Goal: Task Accomplishment & Management: Manage account settings

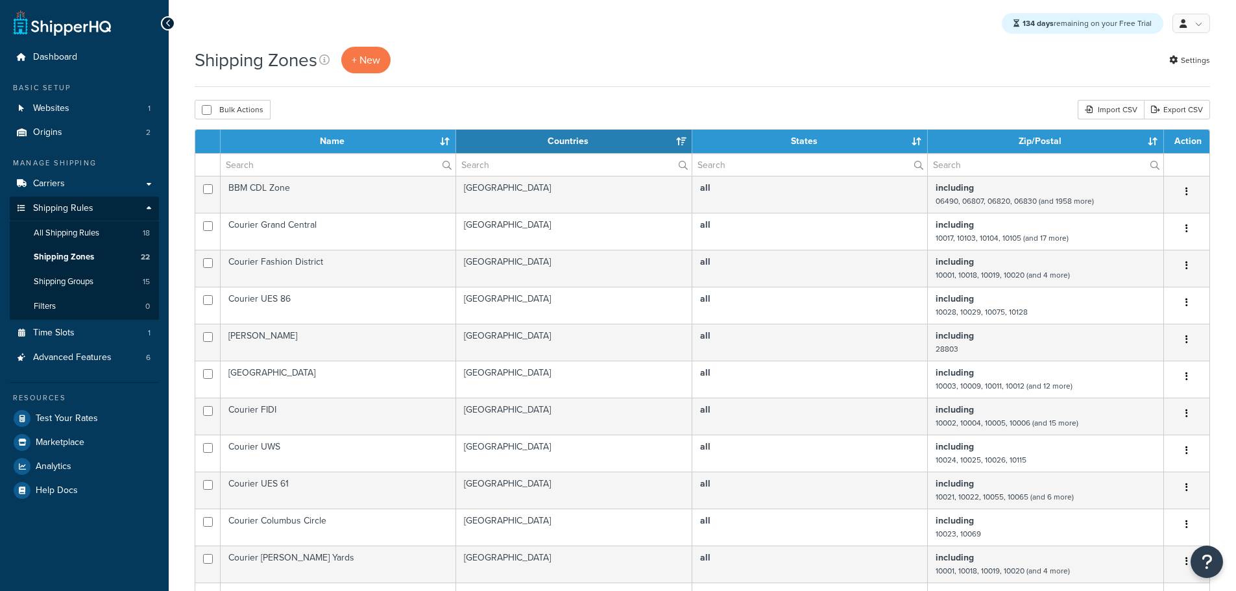
select select "15"
click at [60, 106] on span "Websites" at bounding box center [51, 108] width 36 height 11
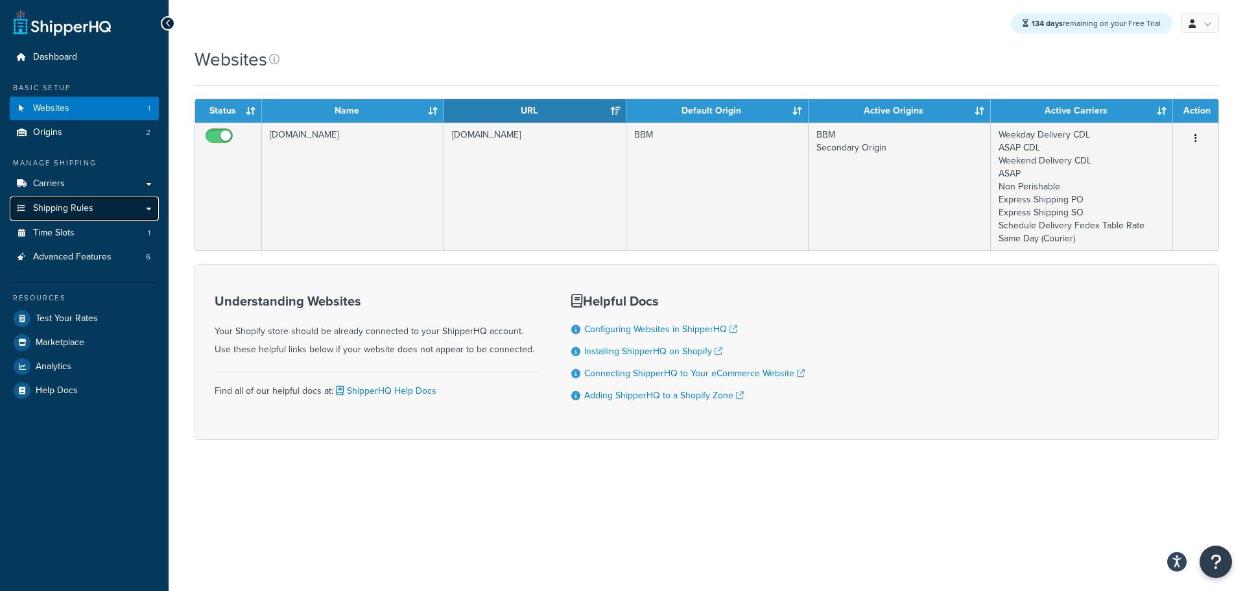
click at [76, 208] on span "Shipping Rules" at bounding box center [63, 208] width 60 height 11
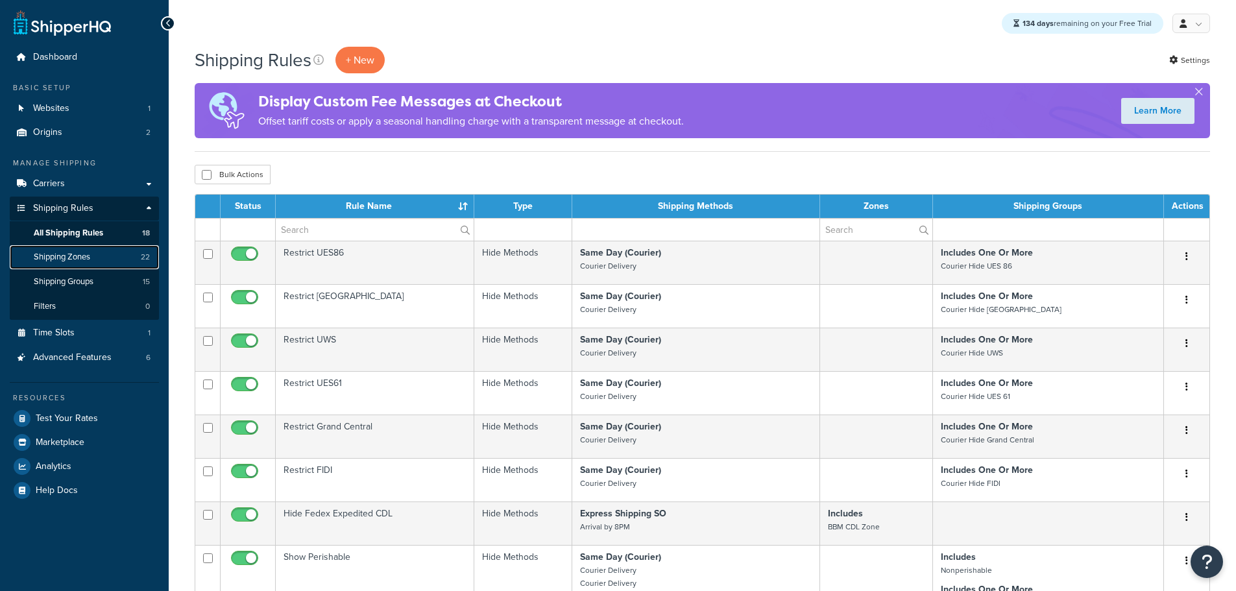
click at [71, 254] on span "Shipping Zones" at bounding box center [62, 257] width 56 height 11
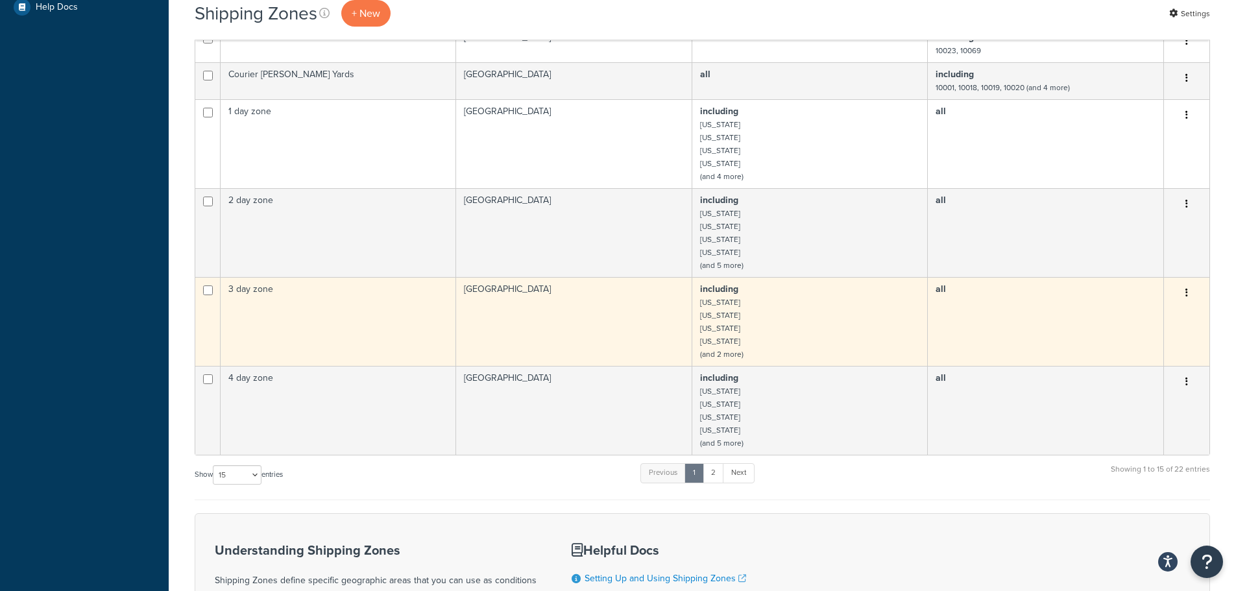
scroll to position [649, 0]
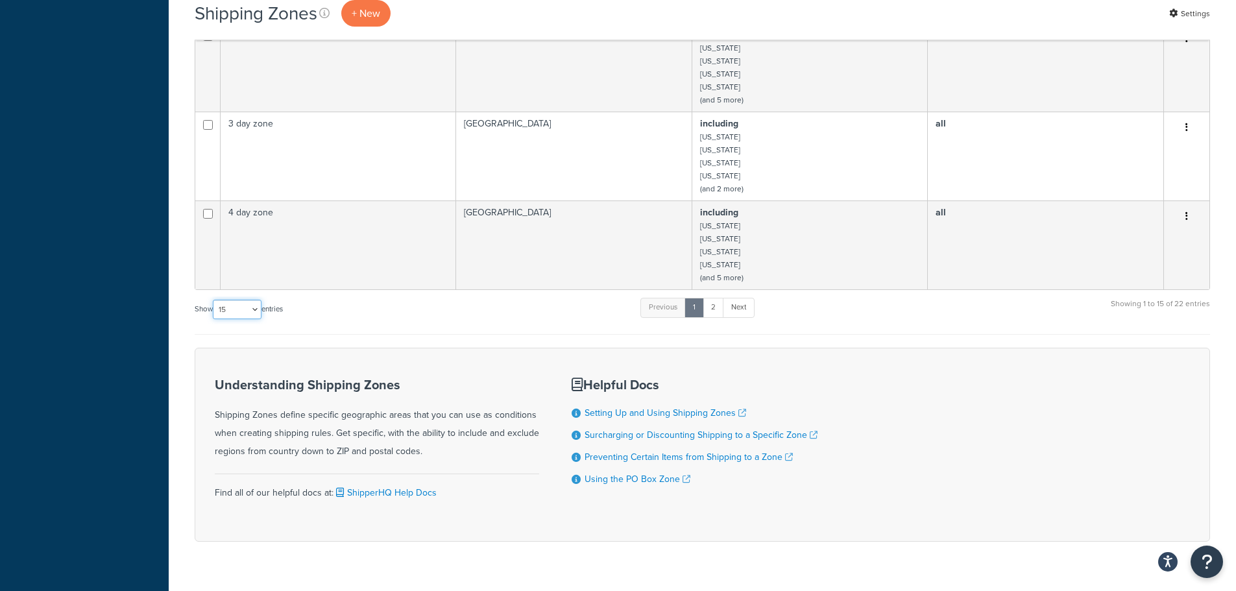
click at [254, 311] on select "10 15 25 50 100" at bounding box center [237, 309] width 49 height 19
select select "25"
click at [214, 319] on select "10 15 25 50 100" at bounding box center [237, 309] width 49 height 19
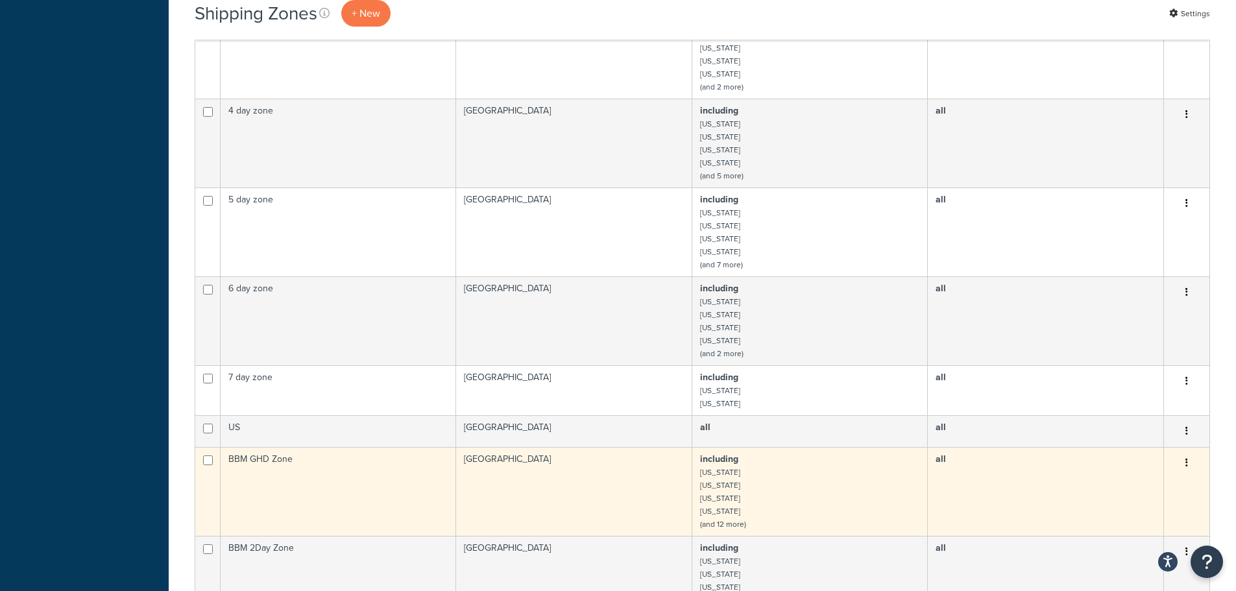
scroll to position [973, 0]
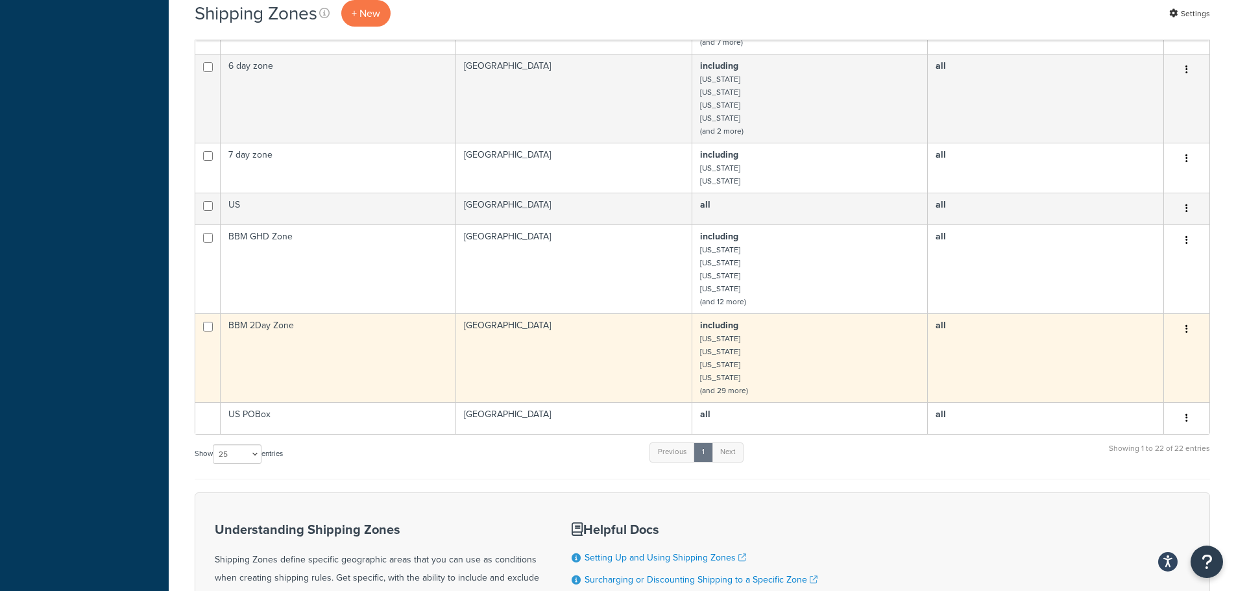
click at [267, 344] on td "BBM 2Day Zone" at bounding box center [338, 357] width 235 height 89
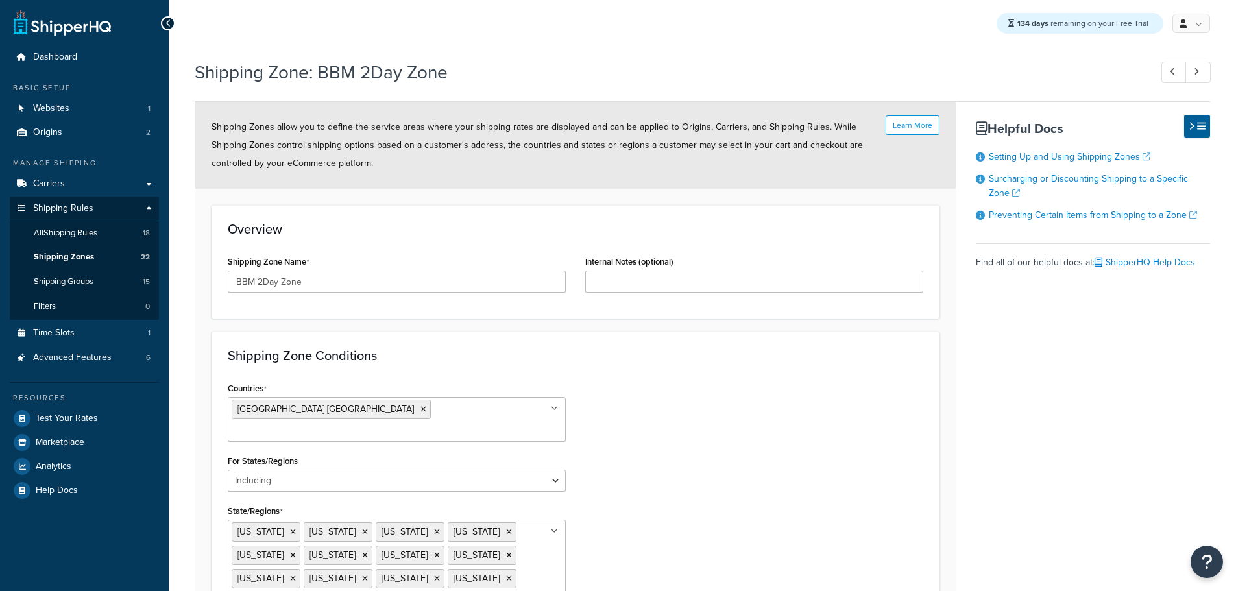
select select "including"
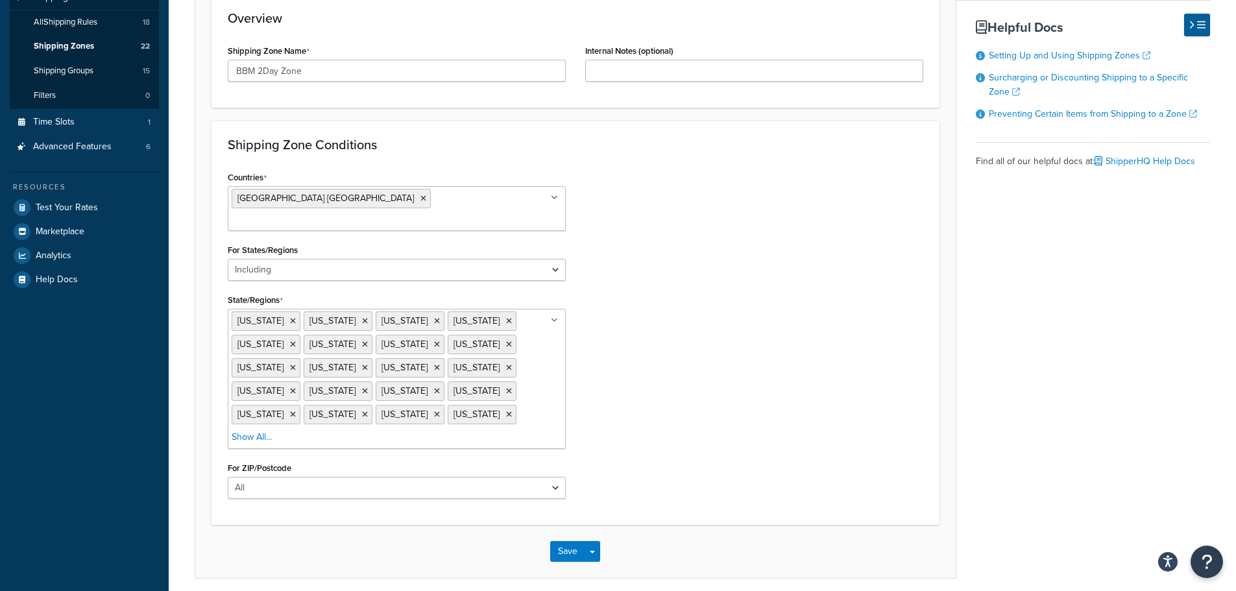
scroll to position [220, 0]
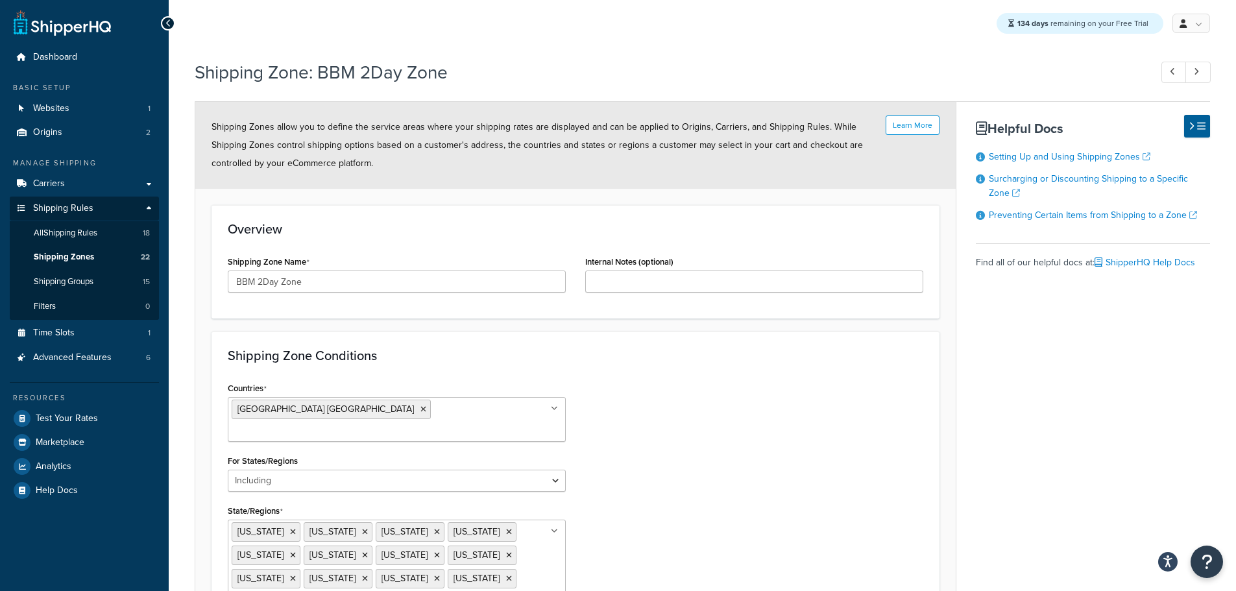
scroll to position [65, 0]
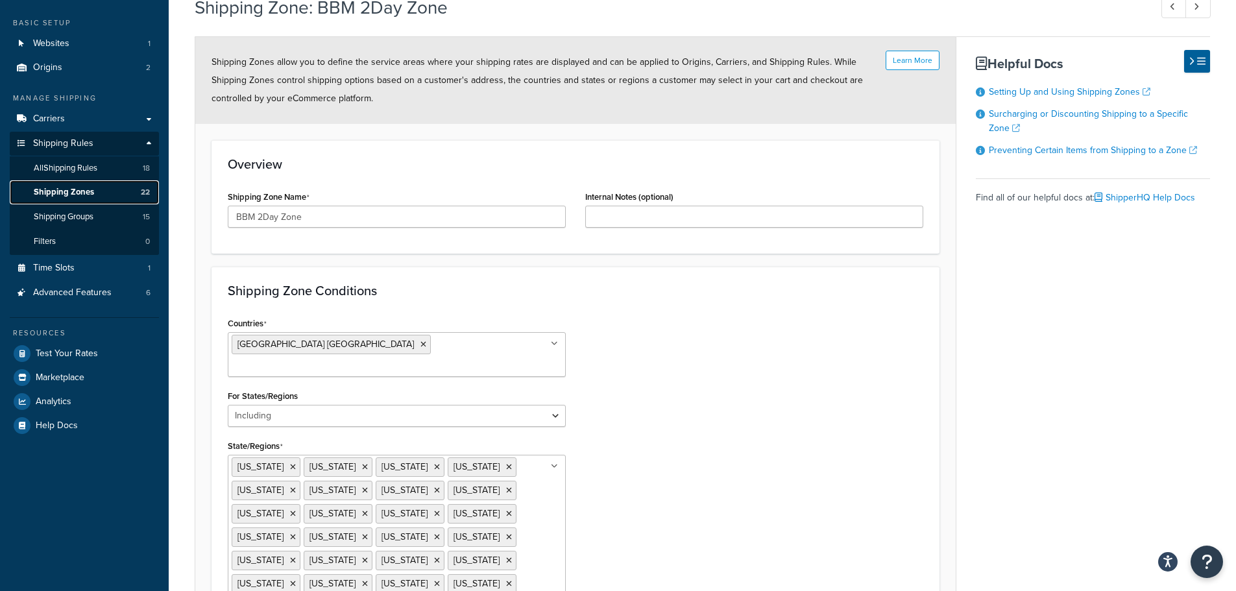
click at [82, 193] on span "Shipping Zones" at bounding box center [64, 192] width 60 height 11
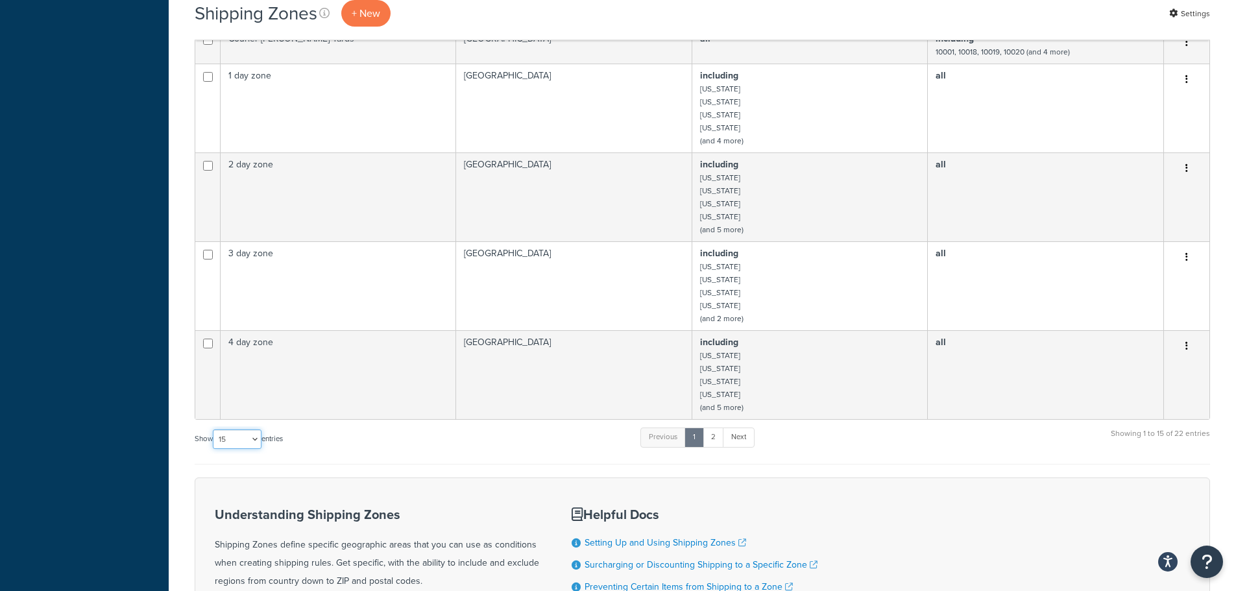
click at [233, 438] on select "10 15 25 50 100" at bounding box center [237, 438] width 49 height 19
select select "50"
click at [214, 449] on select "10 15 25 50 100" at bounding box center [237, 438] width 49 height 19
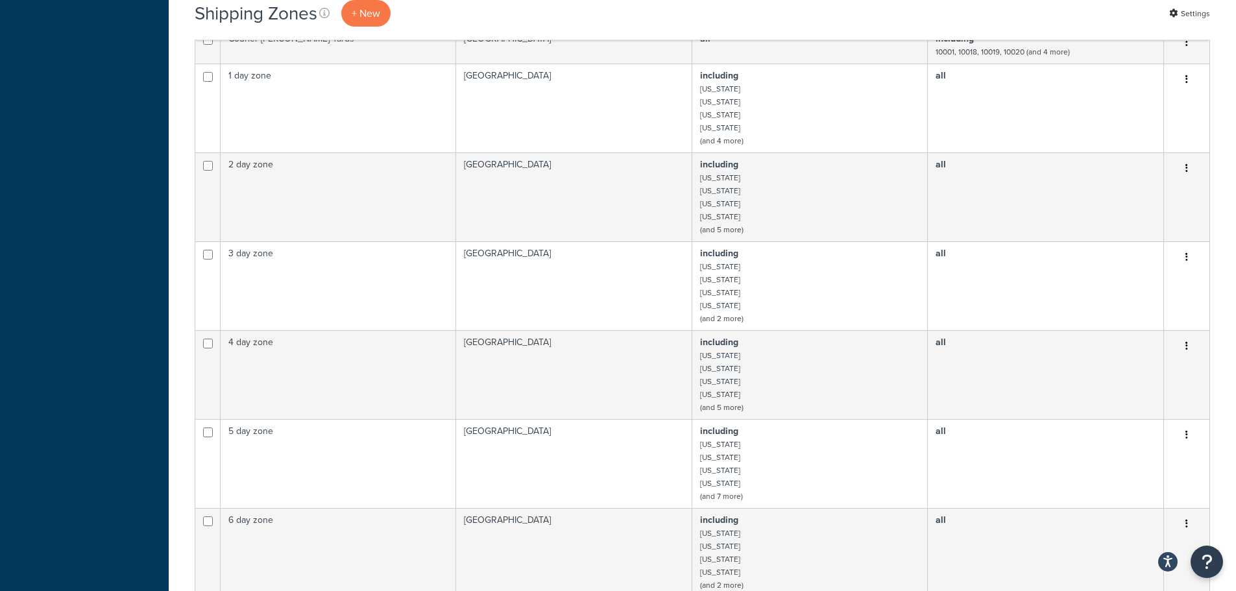
scroll to position [1038, 0]
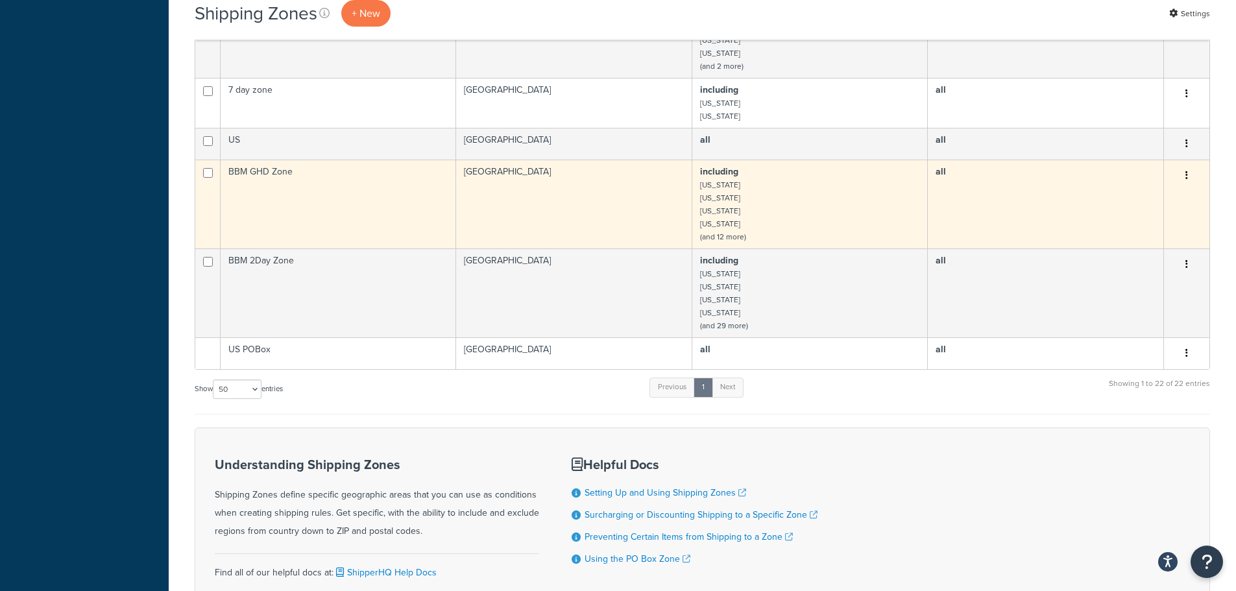
click at [352, 203] on td "BBM GHD Zone" at bounding box center [338, 204] width 235 height 89
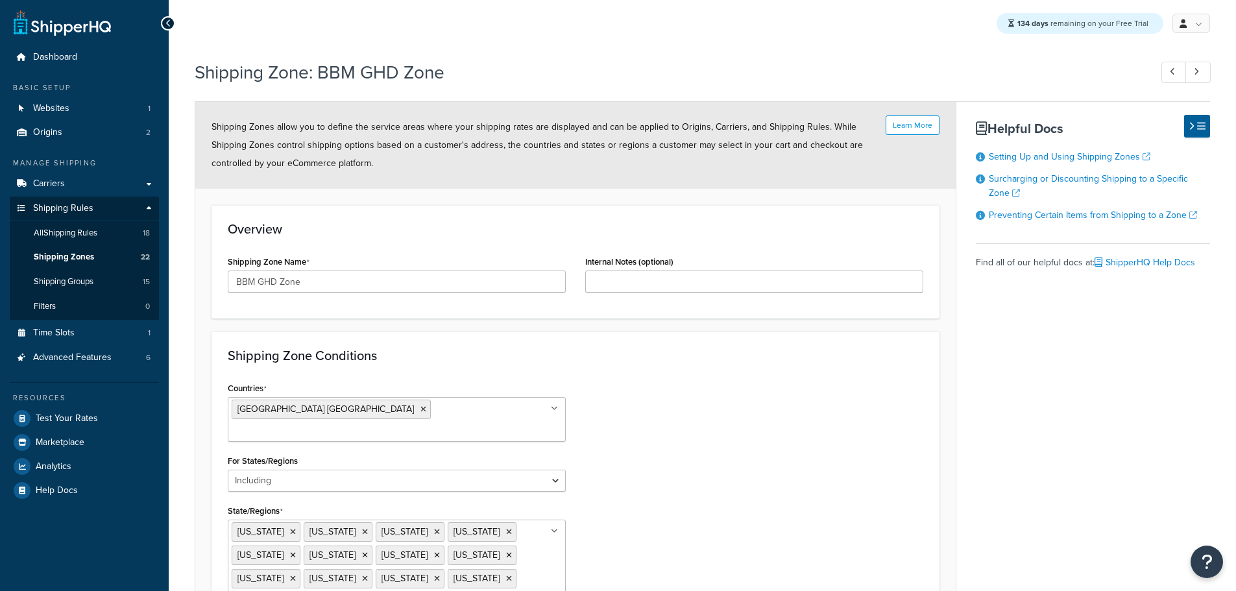
select select "including"
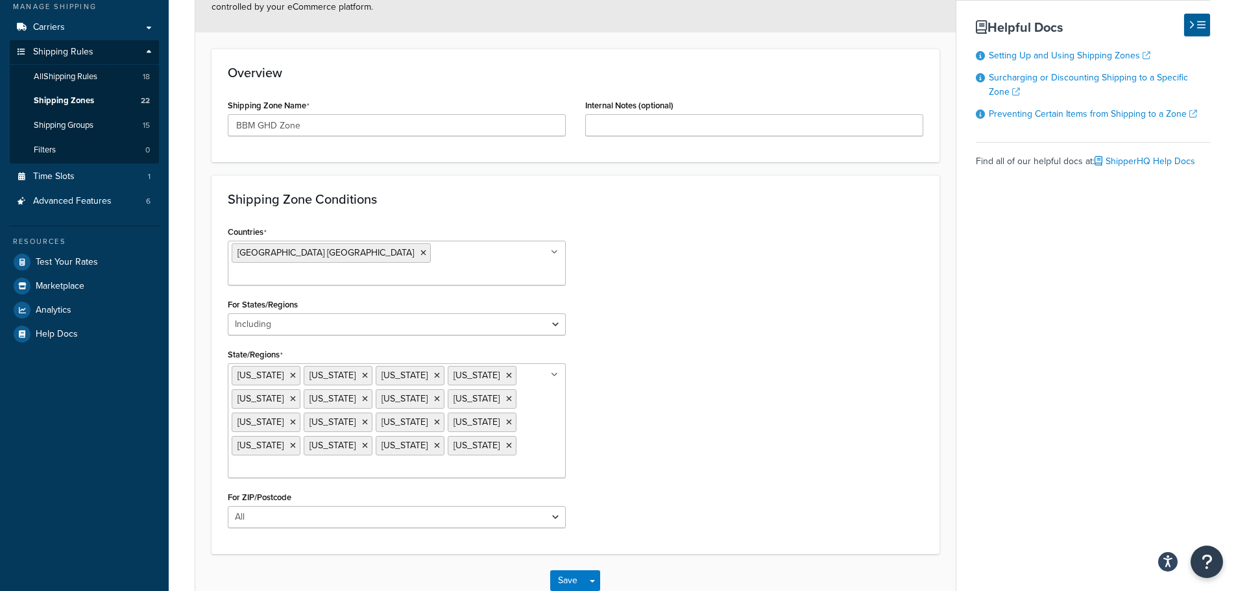
scroll to position [153, 0]
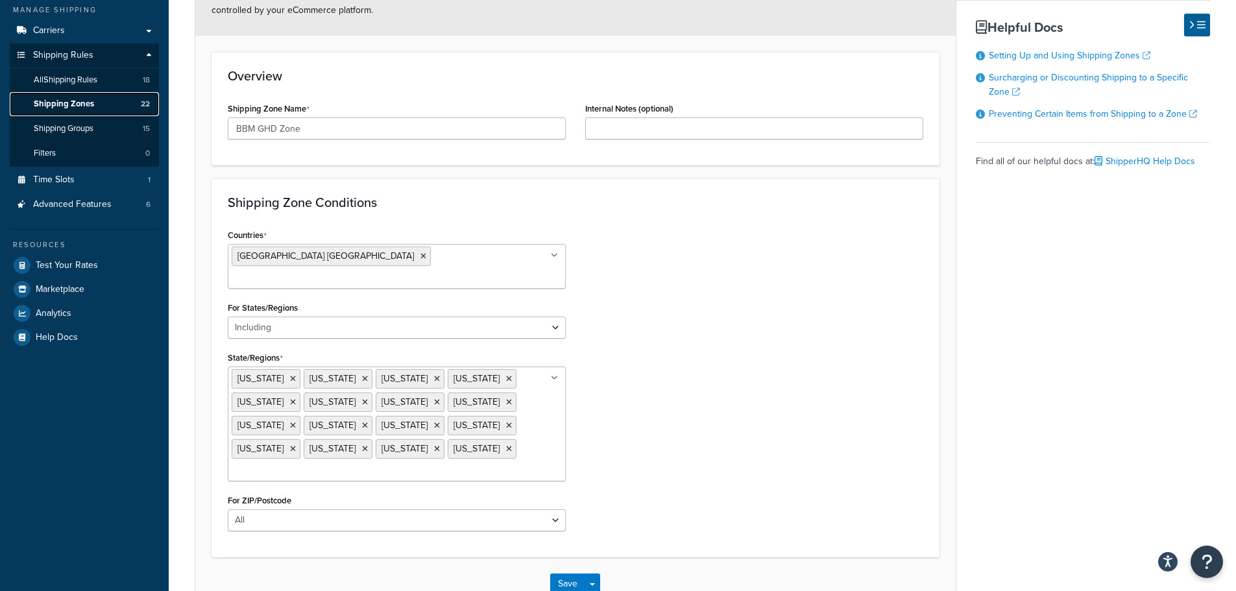
click at [85, 100] on span "Shipping Zones" at bounding box center [64, 104] width 60 height 11
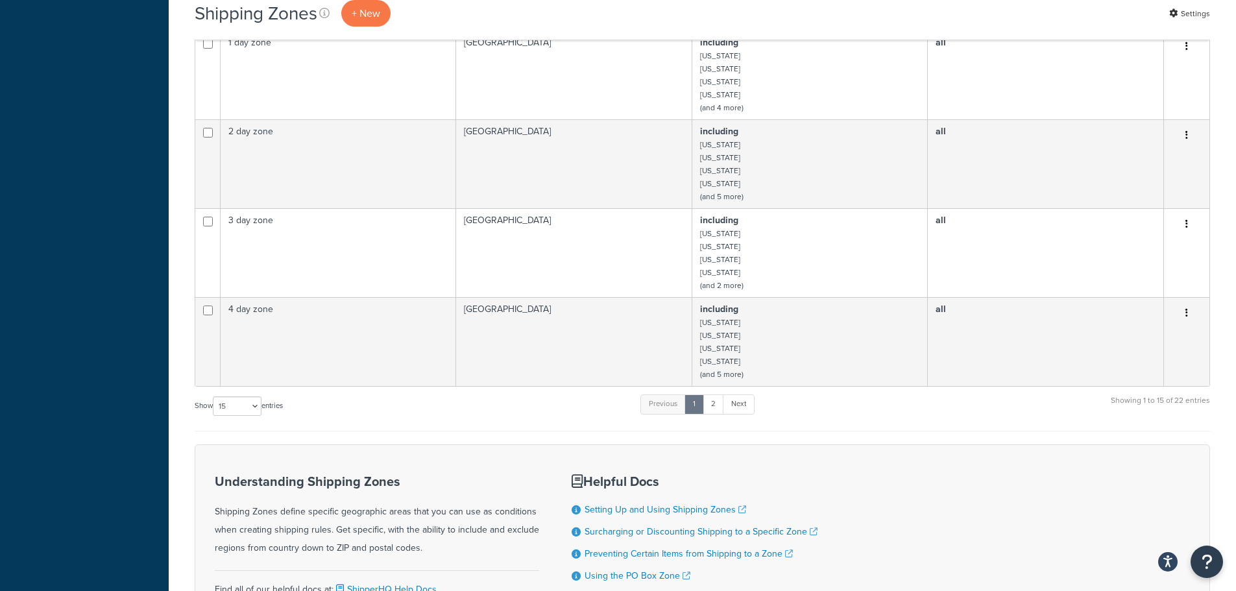
scroll to position [584, 0]
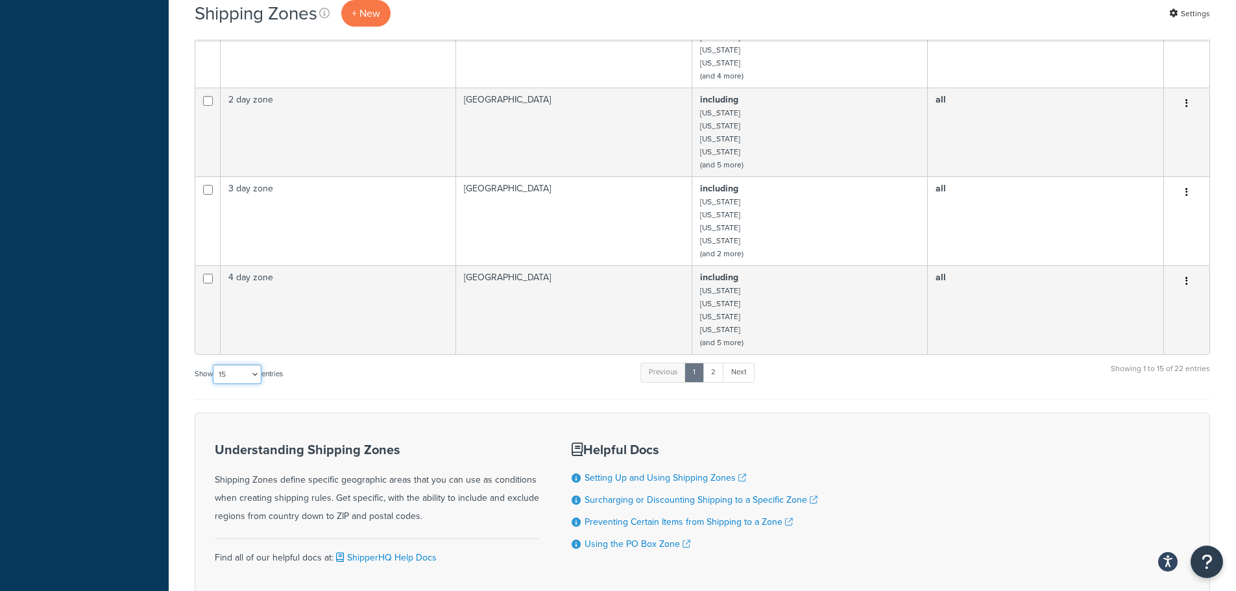
click at [243, 367] on select "10 15 25 50 100" at bounding box center [237, 374] width 49 height 19
select select "25"
click at [214, 384] on select "10 15 25 50 100" at bounding box center [237, 374] width 49 height 19
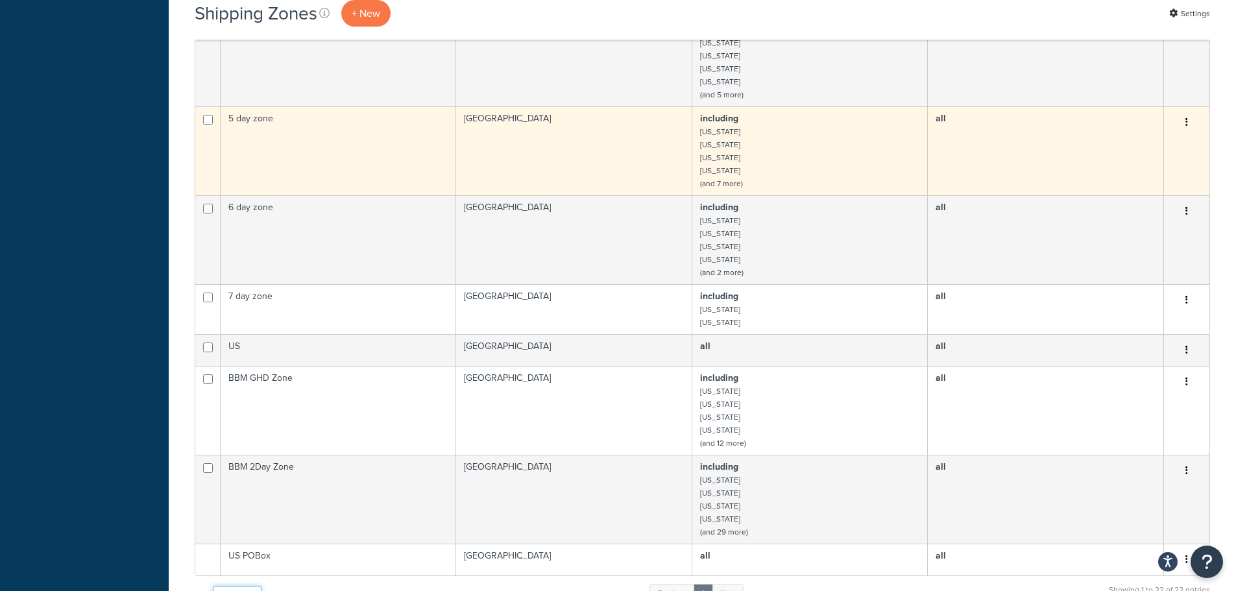
scroll to position [1038, 0]
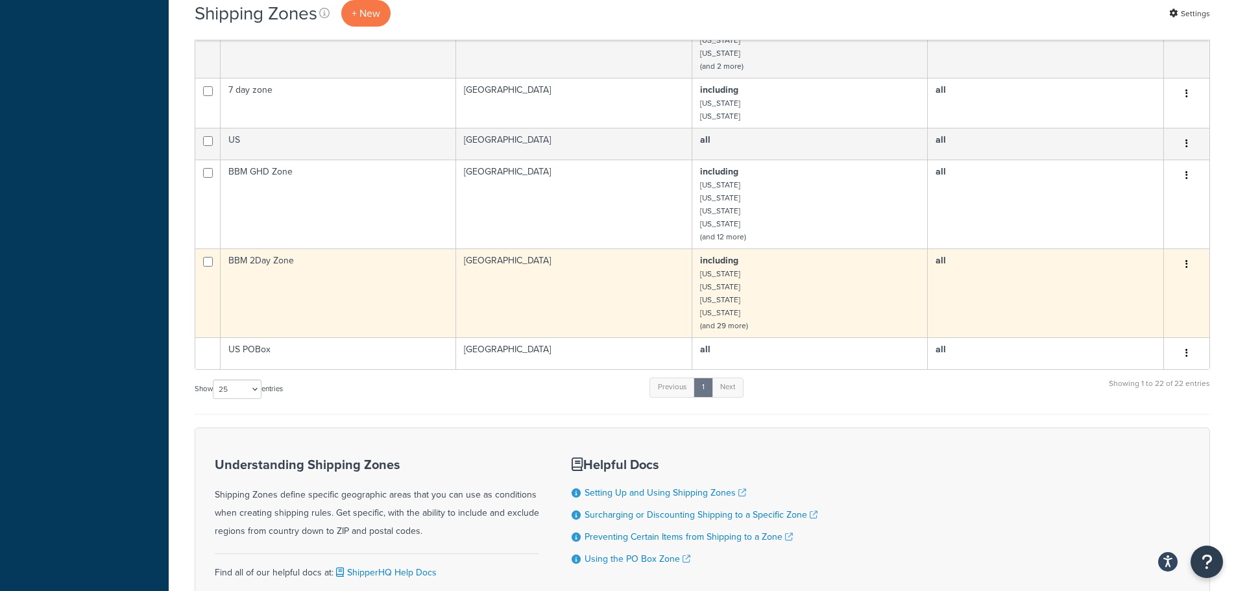
click at [305, 270] on td "BBM 2Day Zone" at bounding box center [338, 292] width 235 height 89
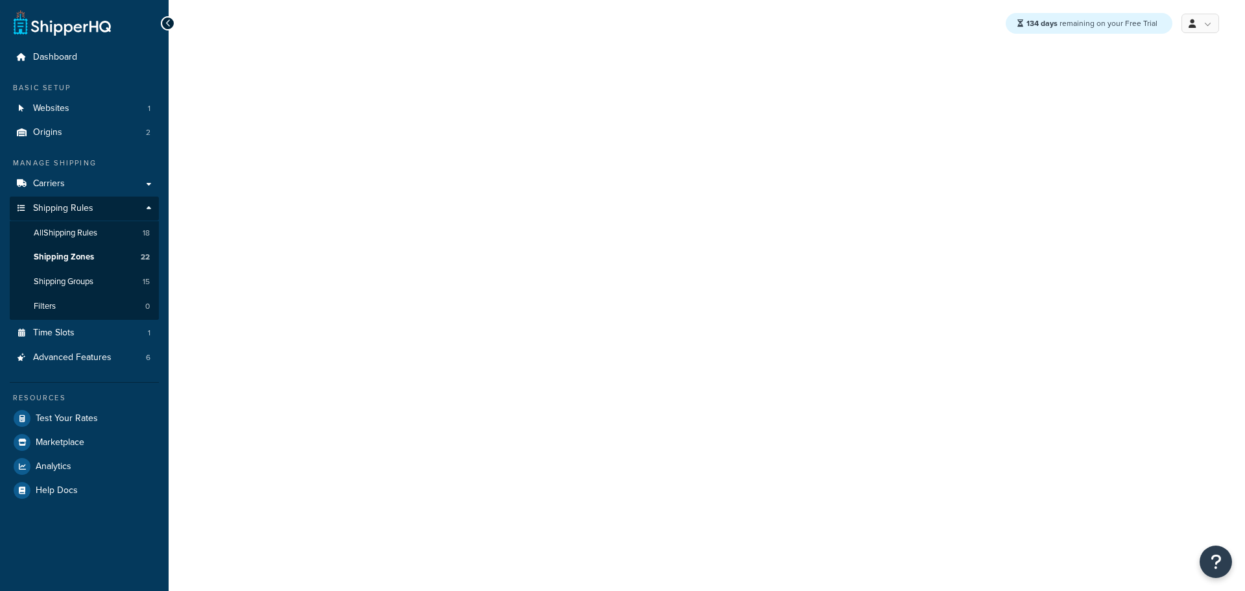
select select "including"
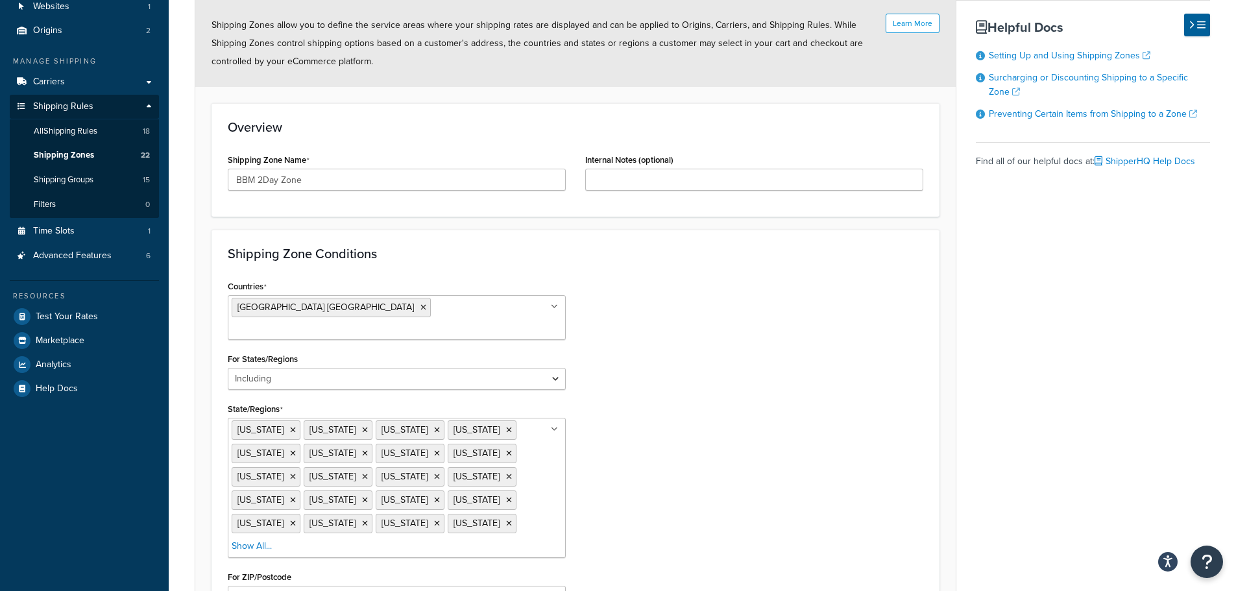
scroll to position [220, 0]
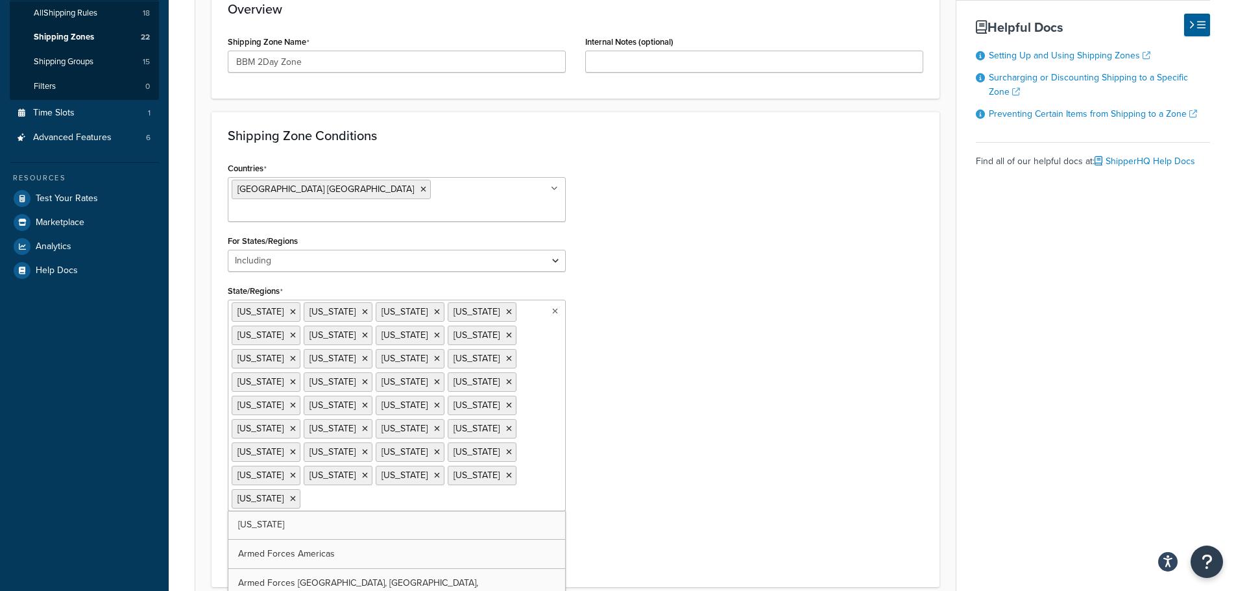
click at [521, 387] on ul "Alabama Alaska Arizona Arkansas California Colorado Florida Georgia Hawaii Idah…" at bounding box center [397, 405] width 338 height 211
click at [697, 457] on div "Countries United States USA All Countries ALL Afghanistan AFG Albania ALB Alger…" at bounding box center [575, 365] width 715 height 412
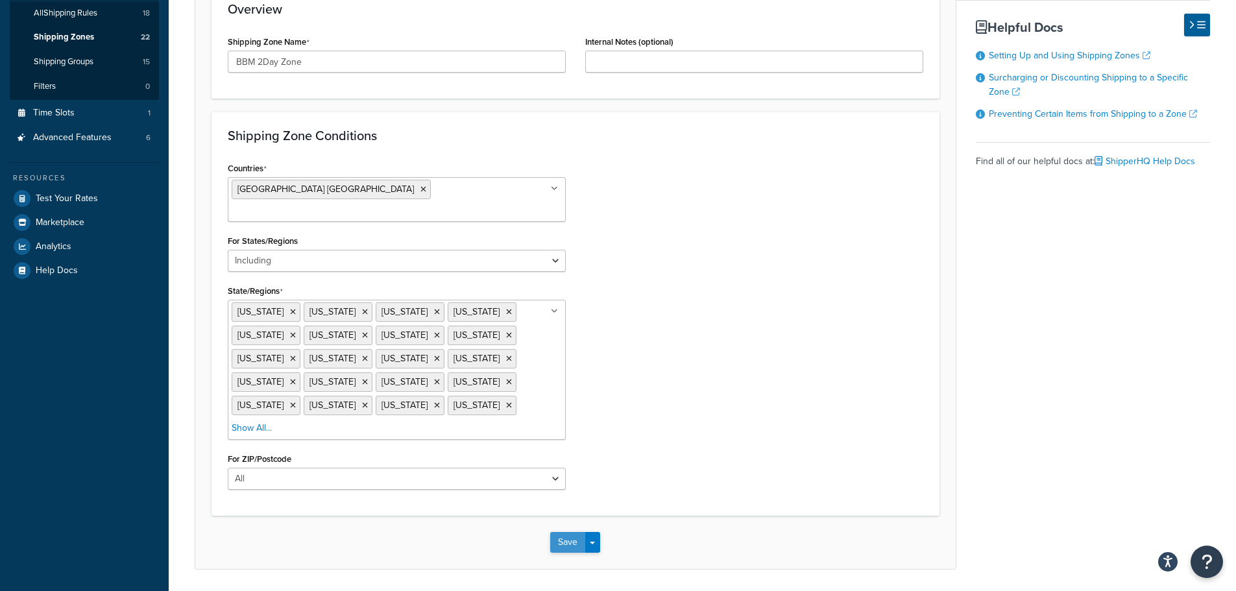
click at [563, 532] on button "Save" at bounding box center [567, 542] width 35 height 21
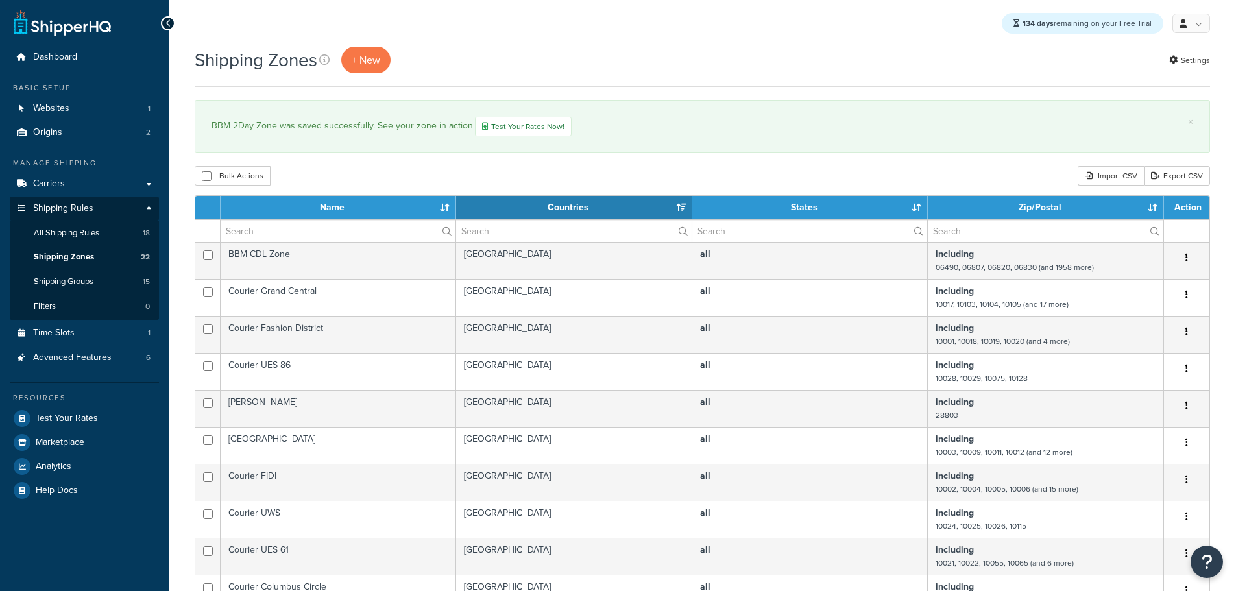
select select "15"
